Goal: Task Accomplishment & Management: Use online tool/utility

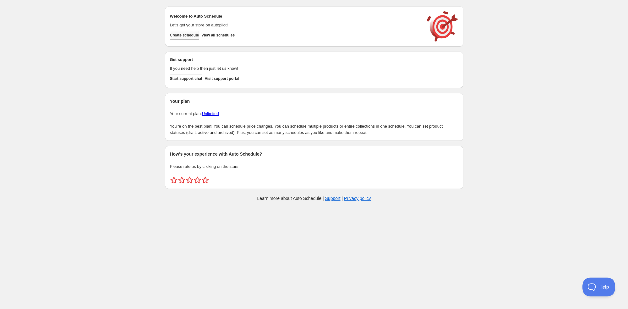
click at [185, 35] on span "Create schedule" at bounding box center [184, 35] width 29 height 5
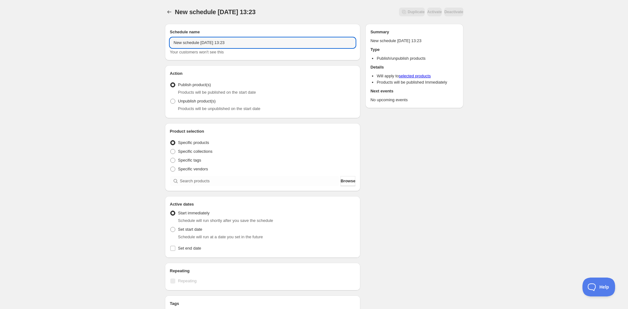
drag, startPoint x: 153, startPoint y: 38, endPoint x: 131, endPoint y: 34, distance: 22.7
click at [131, 34] on div "New schedule [DATE] 13:23. This page is ready New schedule [DATE] 13:23 Duplica…" at bounding box center [314, 239] width 628 height 478
type input "WOW 10 LOW FAMILY LOVE EARLY ACCESS"
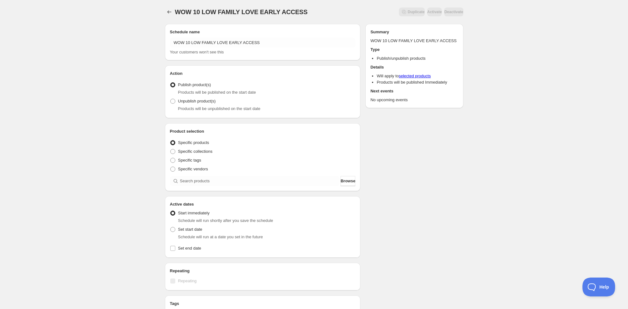
click at [73, 34] on div "WOW 10 LOW FAMILY LOVE EARLY ACCESS. This page is ready WOW 10 LOW FAMILY LOVE …" at bounding box center [314, 239] width 628 height 478
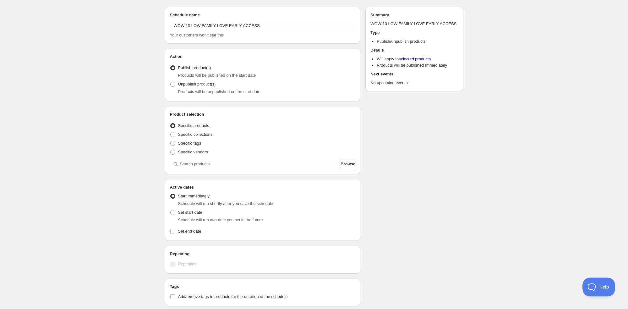
scroll to position [17, 0]
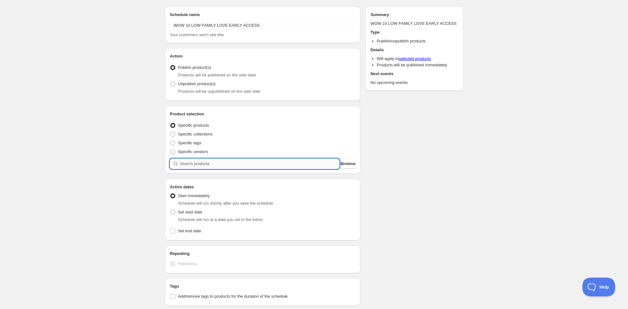
click at [225, 164] on input "search" at bounding box center [259, 164] width 159 height 10
click at [148, 149] on div "WOW 10 LOW FAMILY LOVE EARLY ACCESS. This page is ready WOW 10 LOW FAMILY LOVE …" at bounding box center [314, 222] width 628 height 478
click at [199, 162] on input "search" at bounding box center [259, 164] width 159 height 10
type input "W"
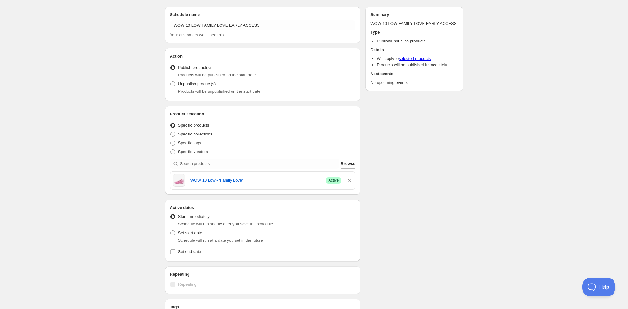
click at [386, 183] on div "Schedule name WOW 10 LOW FAMILY LOVE EARLY ACCESS Your customers won't see this…" at bounding box center [311, 236] width 303 height 468
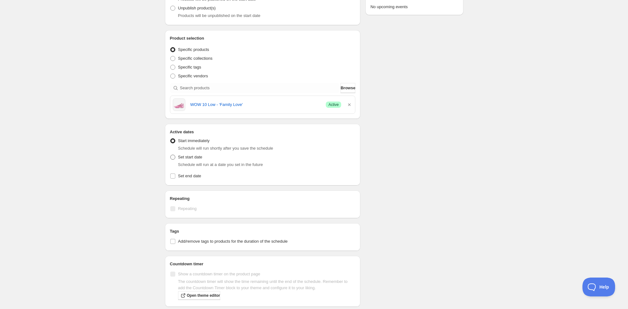
scroll to position [94, 0]
click at [180, 158] on span "Set start date" at bounding box center [190, 156] width 24 height 5
click at [170, 154] on input "Set start date" at bounding box center [170, 154] width 0 height 0
radio input "true"
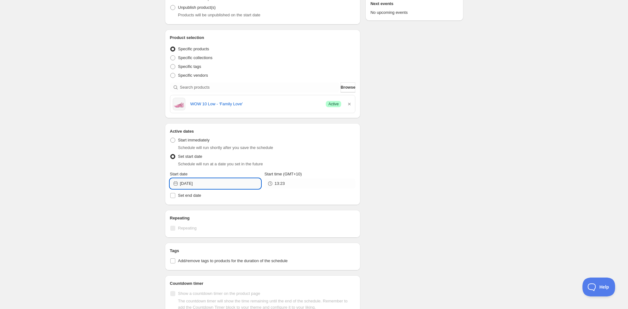
click at [199, 184] on input "[DATE]" at bounding box center [220, 183] width 81 height 10
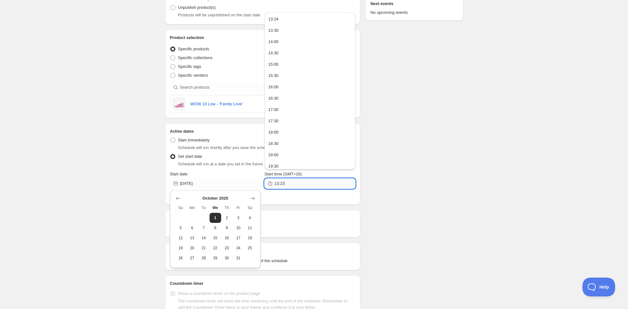
click at [289, 187] on input "13:23" at bounding box center [314, 183] width 81 height 10
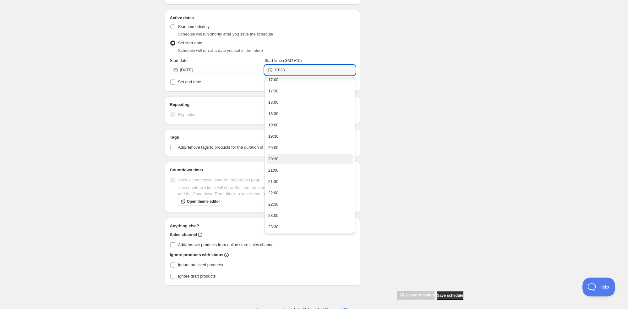
scroll to position [210, 0]
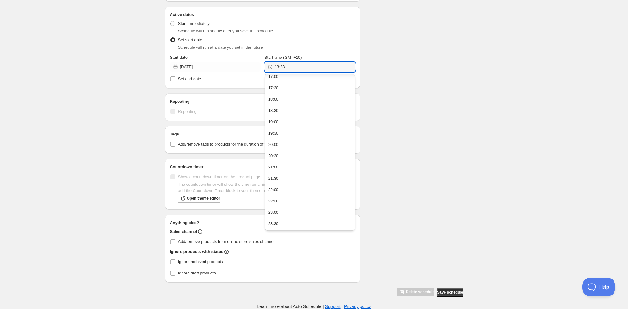
drag, startPoint x: 291, startPoint y: 220, endPoint x: 309, endPoint y: 198, distance: 28.4
click at [291, 220] on button "23:30" at bounding box center [309, 223] width 87 height 10
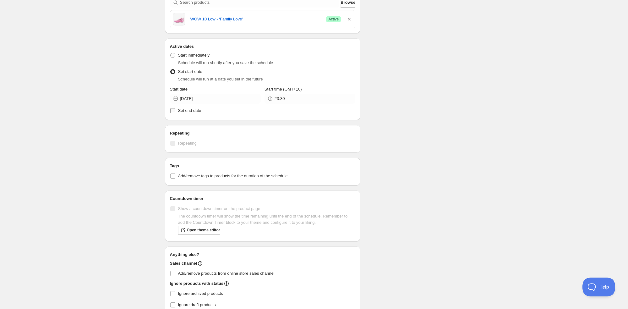
scroll to position [178, 0]
click at [308, 98] on input "23:30" at bounding box center [314, 99] width 81 height 10
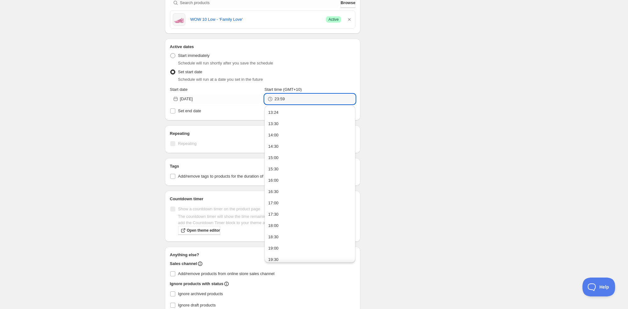
type input "23:59"
click at [349, 82] on div "Schedule will run at a date you set in the future" at bounding box center [266, 79] width 177 height 6
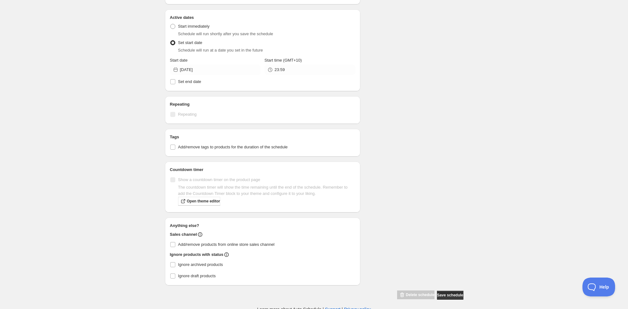
scroll to position [210, 0]
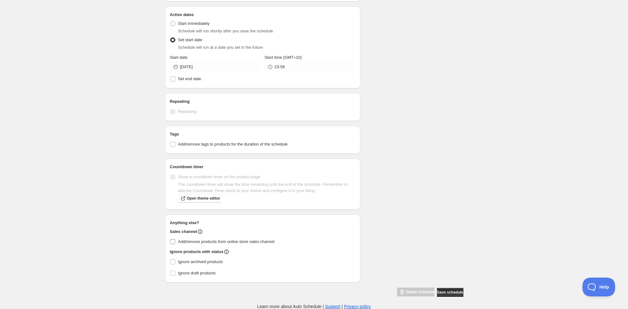
click at [200, 240] on span "Add/remove products from online store sales channel" at bounding box center [226, 241] width 96 height 5
click at [175, 240] on input "Add/remove products from online store sales channel" at bounding box center [172, 241] width 5 height 5
click at [160, 224] on div "Schedule name WOW 10 LOW FAMILY LOVE EARLY ACCESS Your customers won't see this…" at bounding box center [311, 53] width 303 height 488
click at [173, 239] on input "Add/remove products from online store sales channel" at bounding box center [172, 241] width 5 height 5
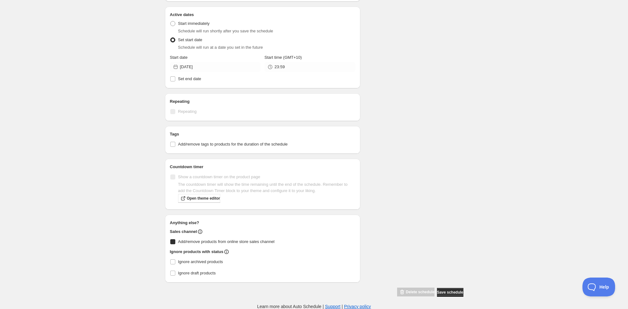
checkbox input "true"
click at [155, 213] on div "WOW 10 LOW FAMILY LOVE EARLY ACCESS. This page is ready WOW 10 LOW FAMILY LOVE …" at bounding box center [314, 49] width 628 height 519
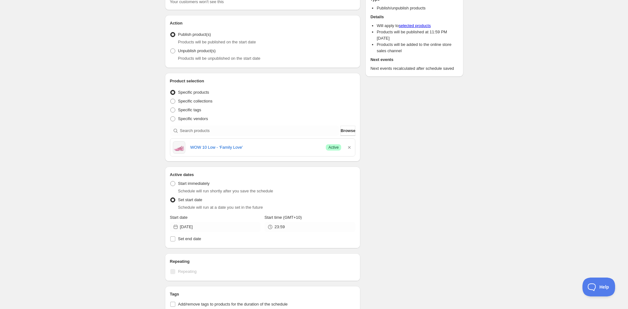
scroll to position [0, 0]
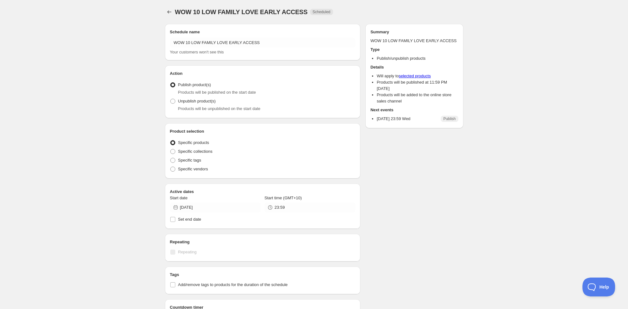
radio input "true"
checkbox input "true"
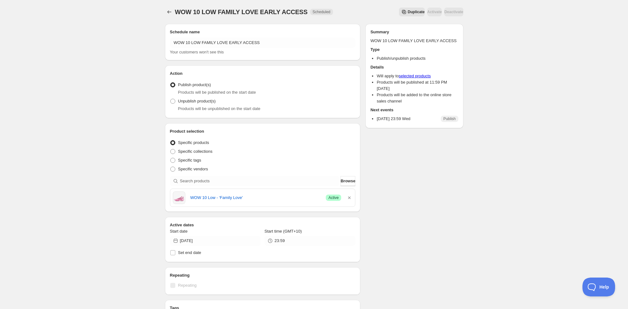
click at [548, 3] on div "WOW 10 LOW FAMILY LOVE EARLY ACCESS. This page is ready WOW 10 LOW FAMILY LOVE …" at bounding box center [314, 241] width 628 height 483
click at [56, 50] on div "WOW 10 LOW FAMILY LOVE EARLY ACCESS. This page is ready WOW 10 LOW FAMILY LOVE …" at bounding box center [314, 241] width 628 height 483
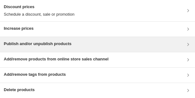
click at [58, 47] on h3 "Publish and/or unpublish products" at bounding box center [37, 44] width 67 height 6
